Goal: Task Accomplishment & Management: Manage account settings

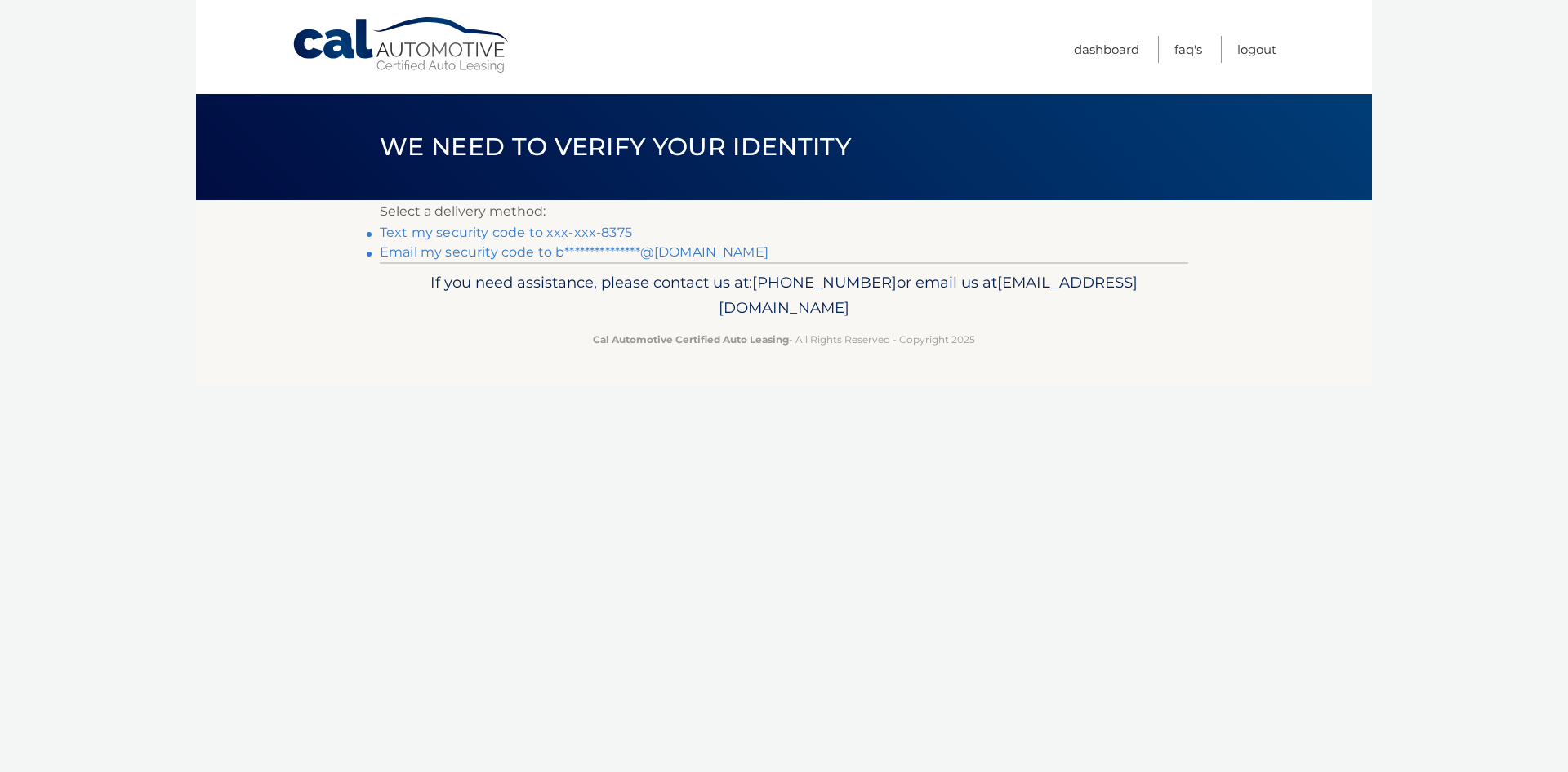
click at [600, 233] on link "Text my security code to xxx-xxx-8375" at bounding box center [506, 232] width 253 height 15
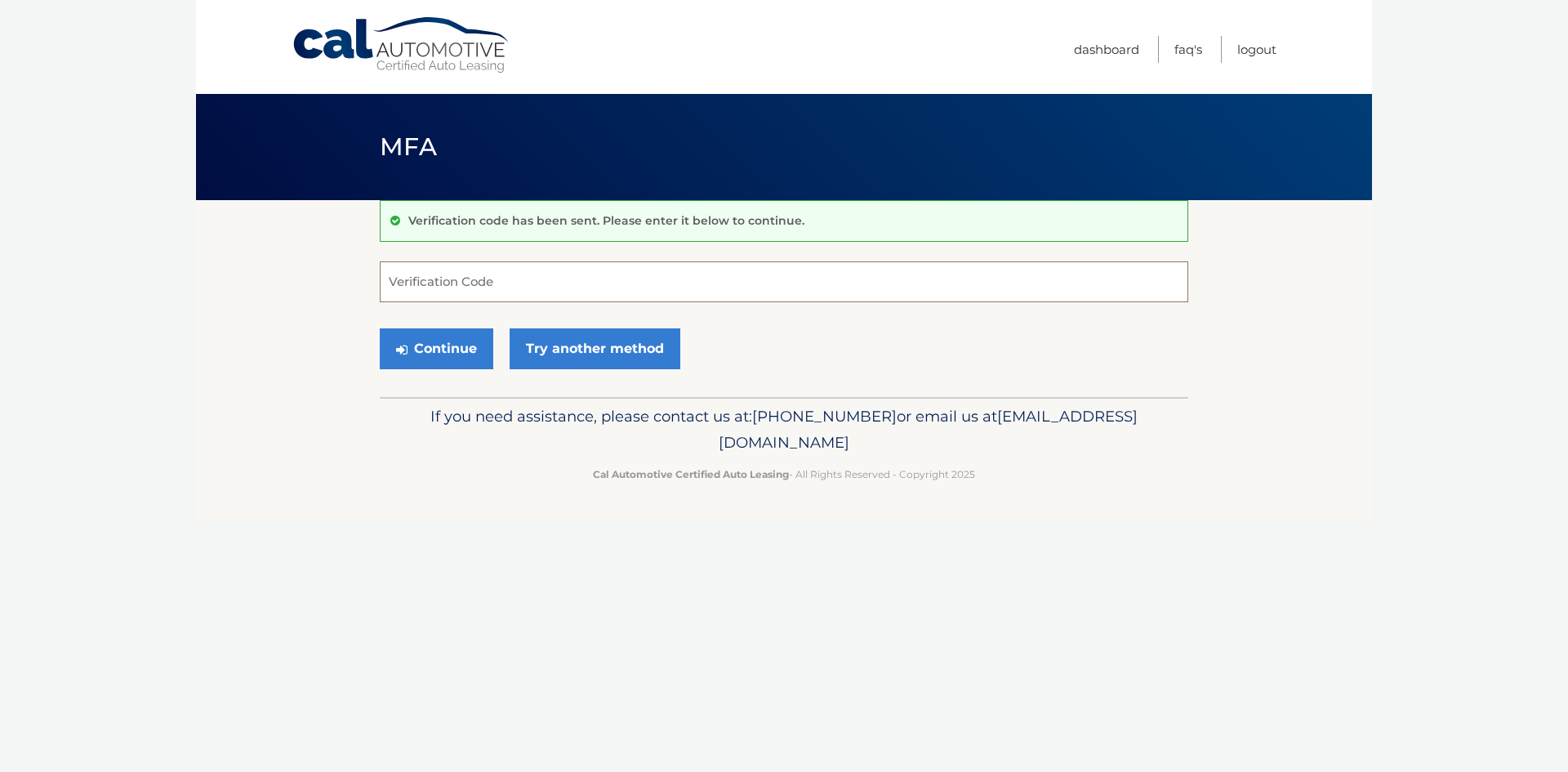
click at [539, 285] on input "Verification Code" at bounding box center [784, 282] width 809 height 41
type input "392106"
click at [380, 329] on button "Continue" at bounding box center [436, 349] width 114 height 41
